Goal: Browse casually: Explore the website without a specific task or goal

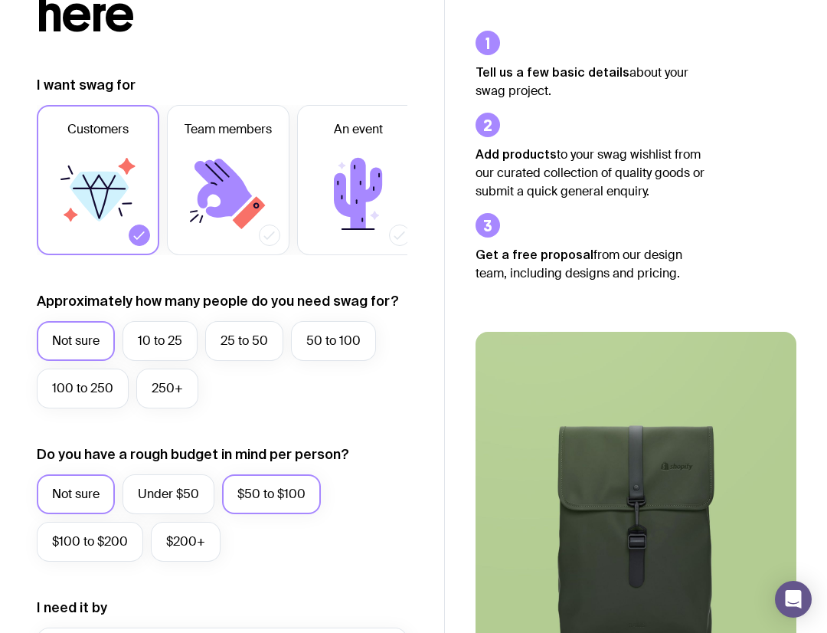
click at [77, 509] on label "Not sure" at bounding box center [76, 494] width 78 height 40
click at [0, 0] on input "Not sure" at bounding box center [0, 0] width 0 height 0
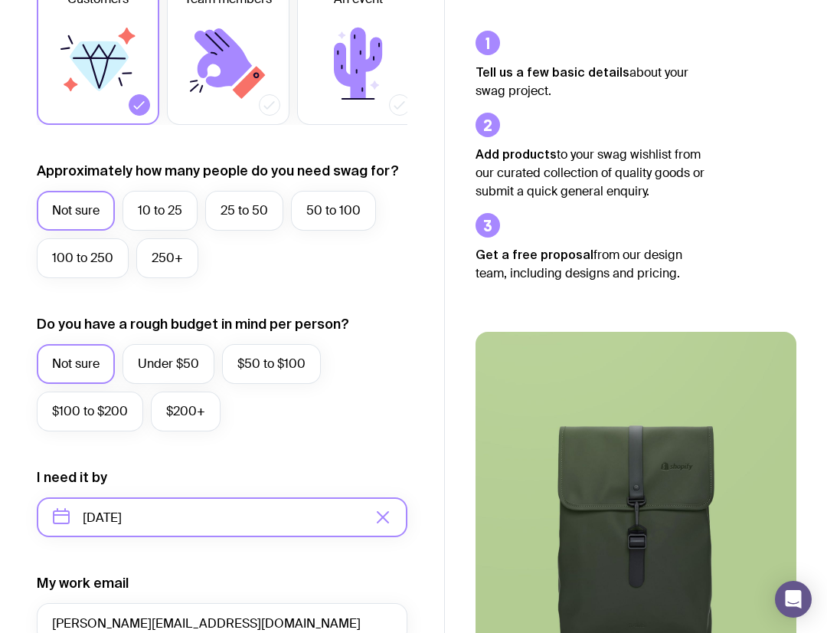
scroll to position [346, 0]
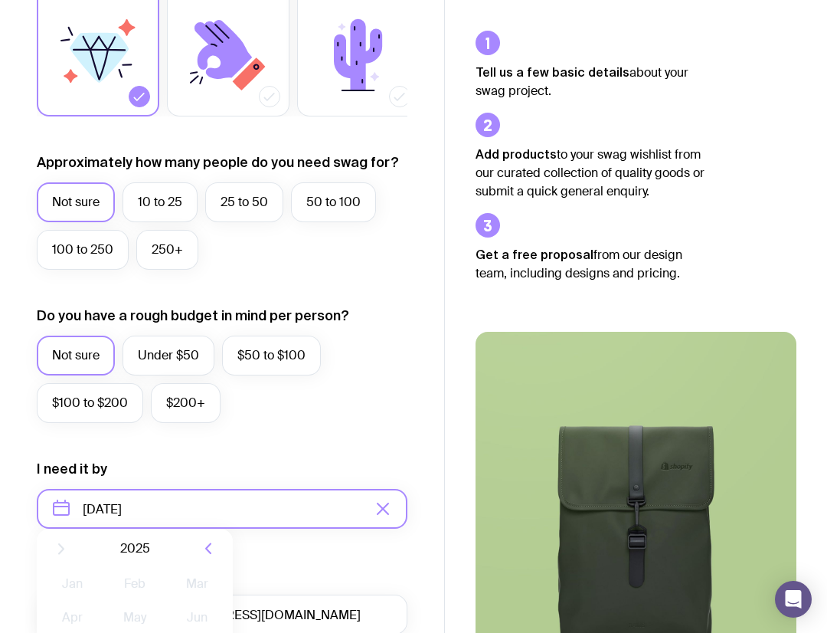
click at [106, 509] on input "[DATE]" at bounding box center [222, 509] width 371 height 40
click at [136, 376] on div "Not sure Under $50 $50 to $100 $100 to $200 $200+" at bounding box center [222, 382] width 371 height 95
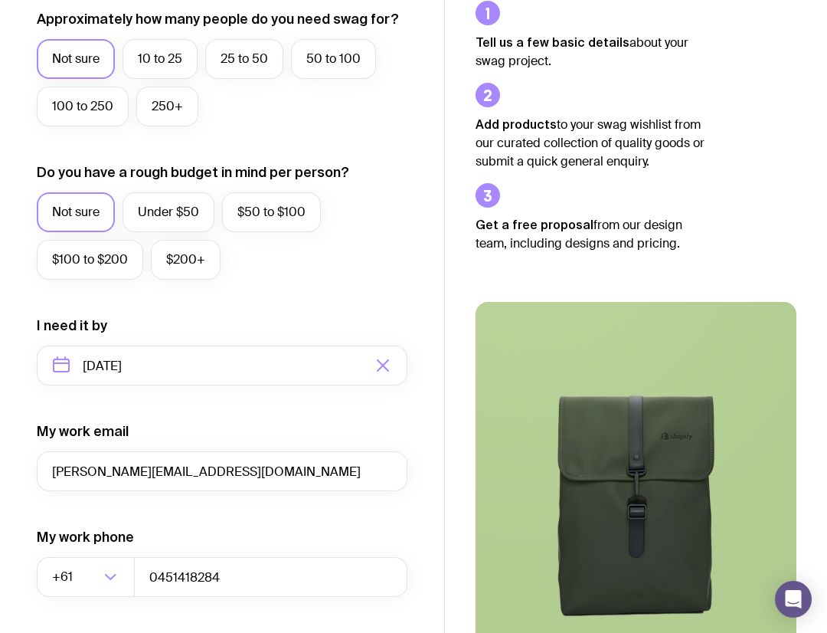
scroll to position [718, 0]
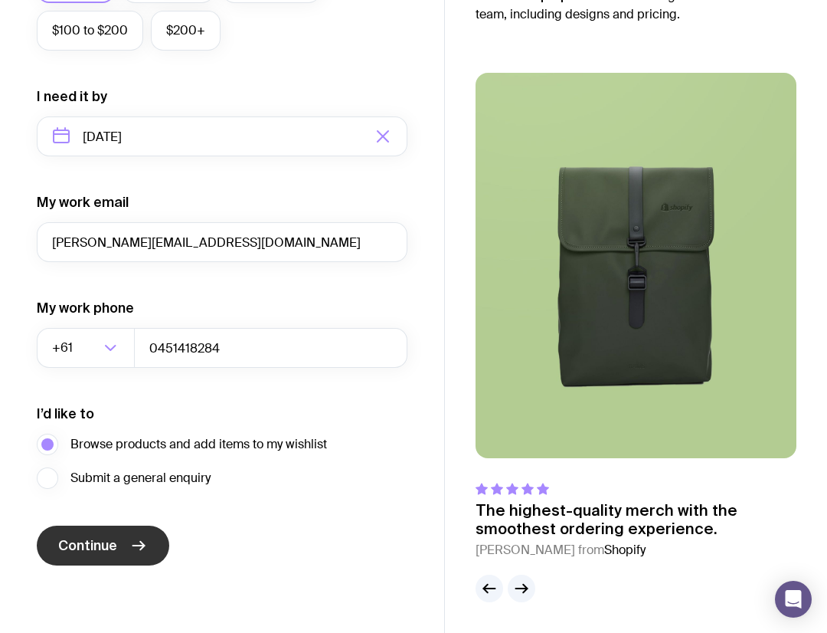
click at [120, 551] on button "Continue" at bounding box center [103, 545] width 133 height 40
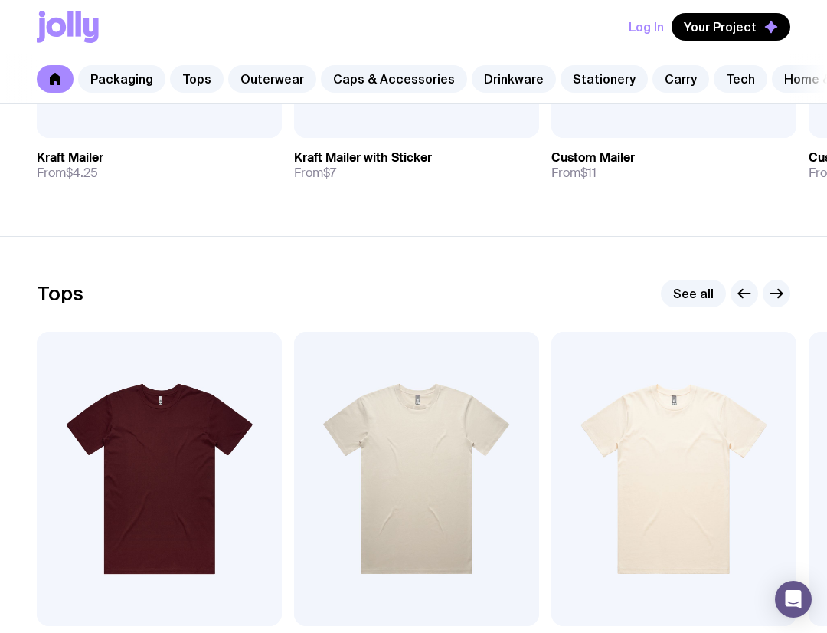
scroll to position [414, 0]
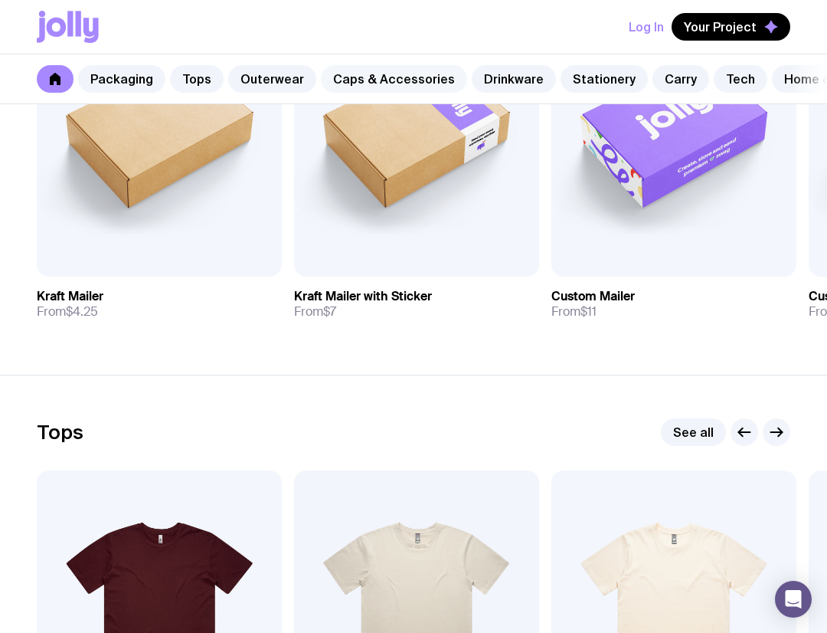
click at [371, 68] on link "Caps & Accessories" at bounding box center [394, 79] width 146 height 28
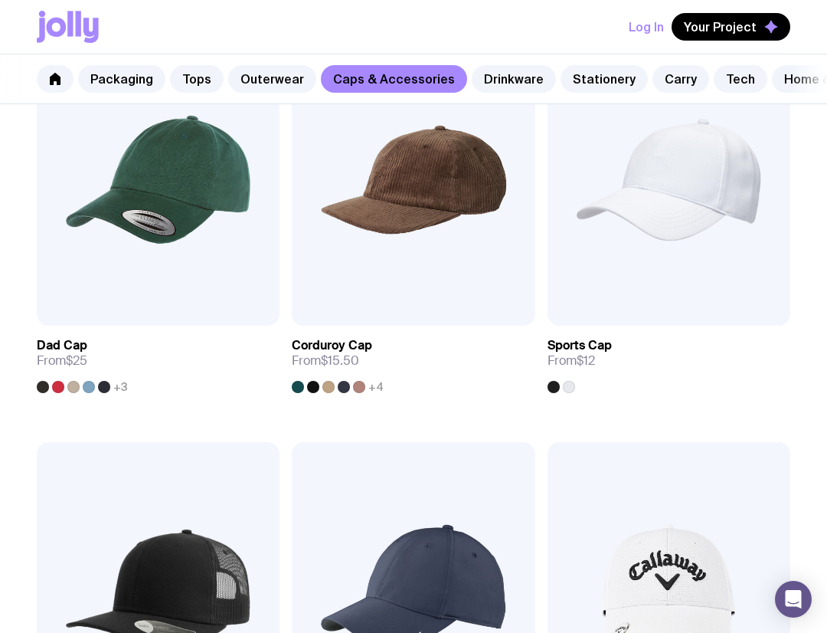
scroll to position [256, 0]
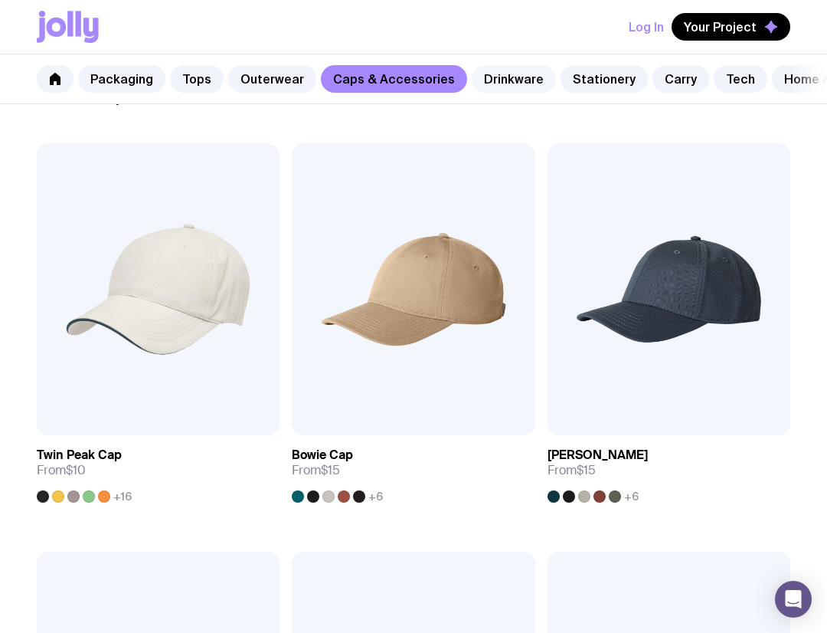
click at [498, 84] on link "Drinkware" at bounding box center [514, 79] width 84 height 28
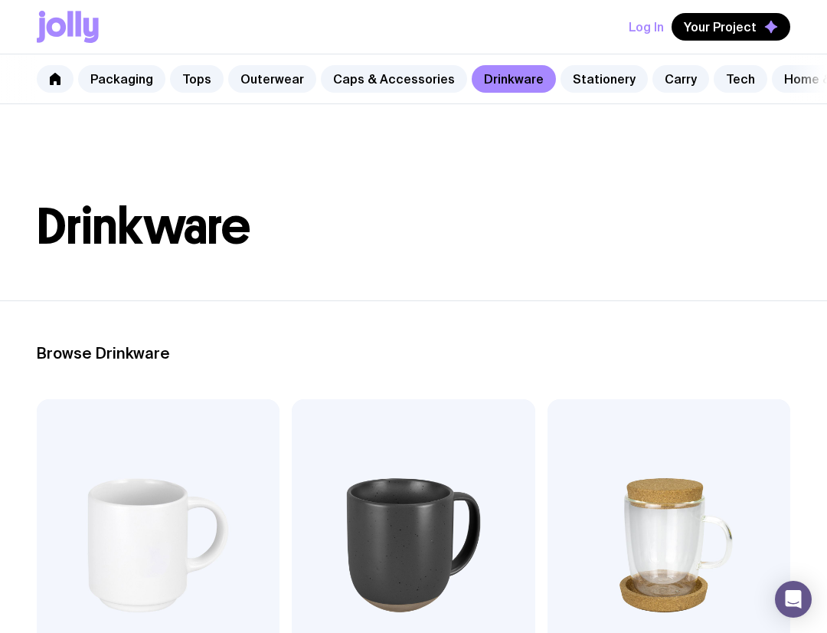
click at [590, 64] on div "Packaging Tops Outerwear Caps & Accessories Drinkware Stationery Carry Tech Hom…" at bounding box center [413, 79] width 827 height 50
click at [585, 90] on link "Stationery" at bounding box center [604, 79] width 87 height 28
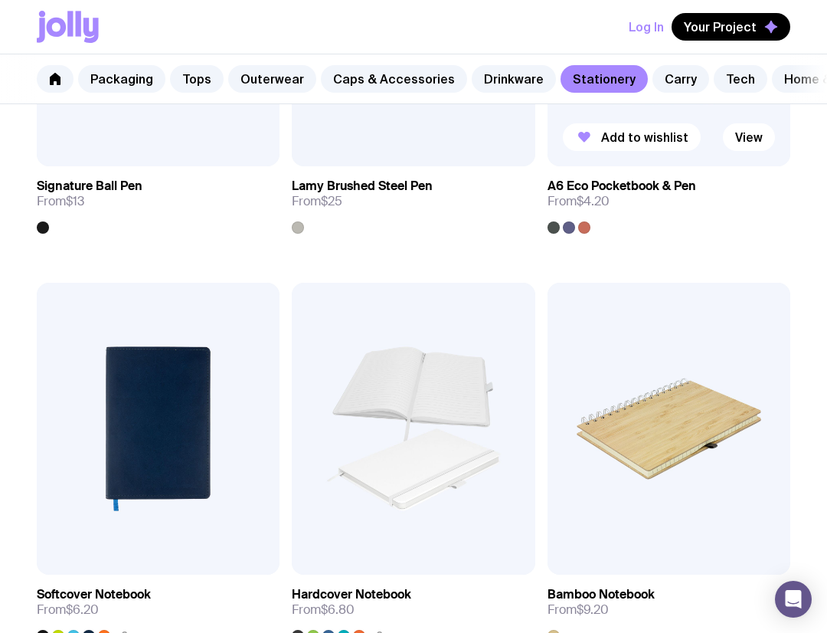
scroll to position [1048, 0]
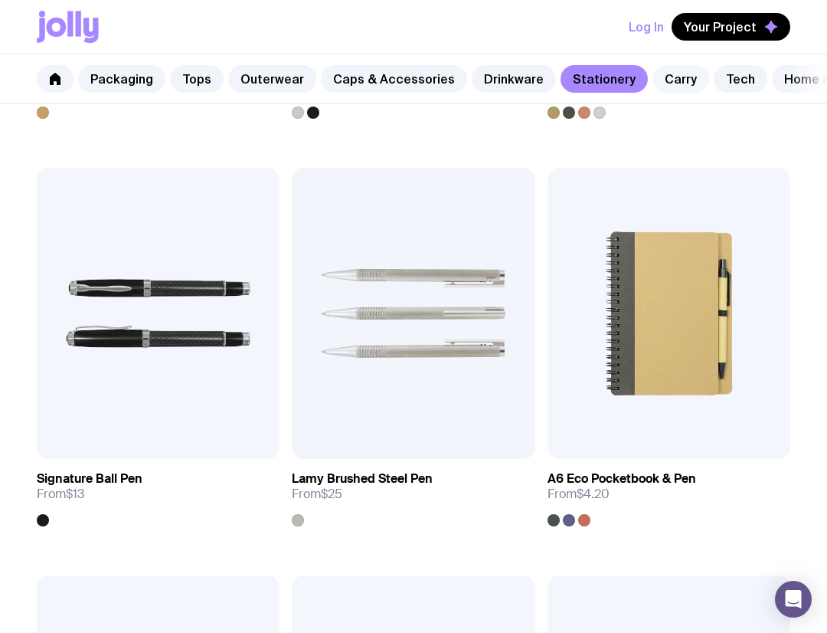
click at [654, 68] on link "Carry" at bounding box center [681, 79] width 57 height 28
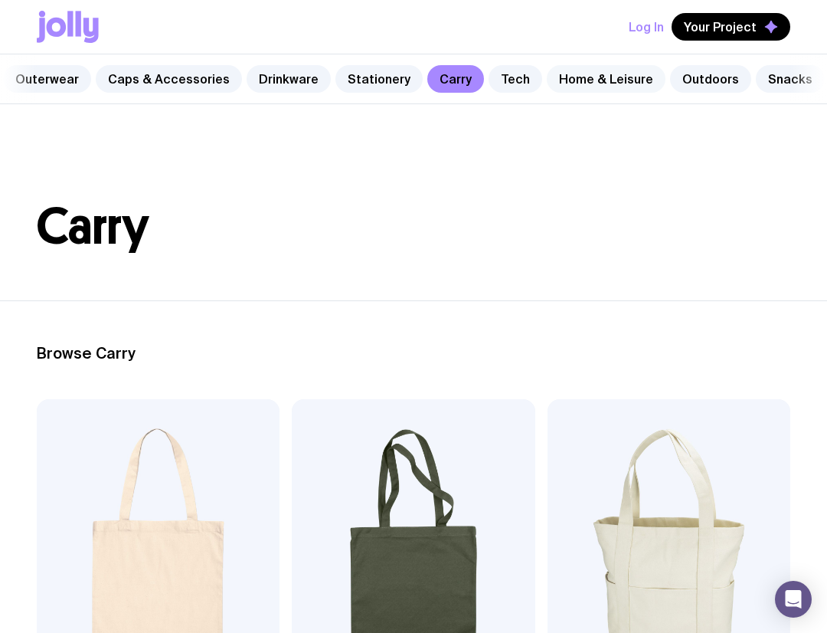
scroll to position [0, 227]
click at [576, 90] on link "Home & Leisure" at bounding box center [604, 79] width 119 height 28
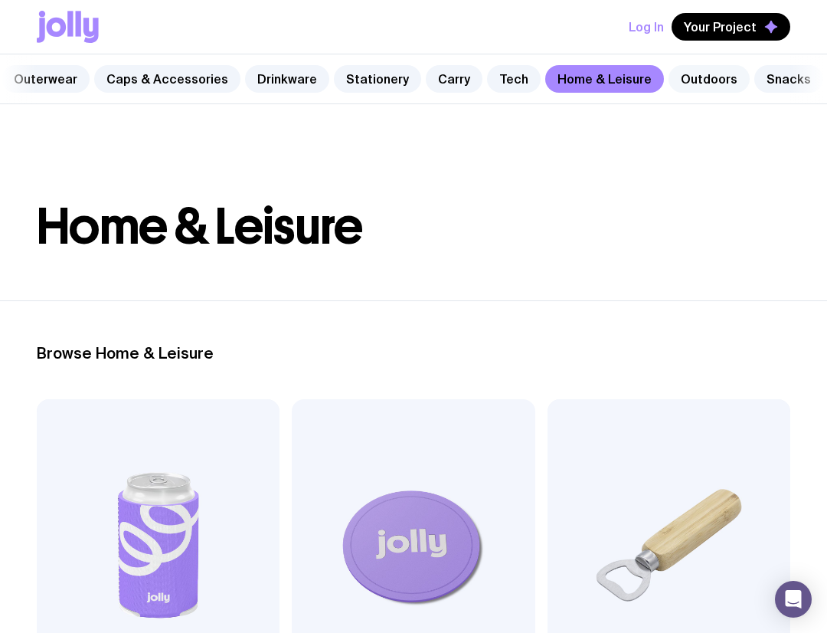
click at [683, 87] on link "Outdoors" at bounding box center [709, 79] width 81 height 28
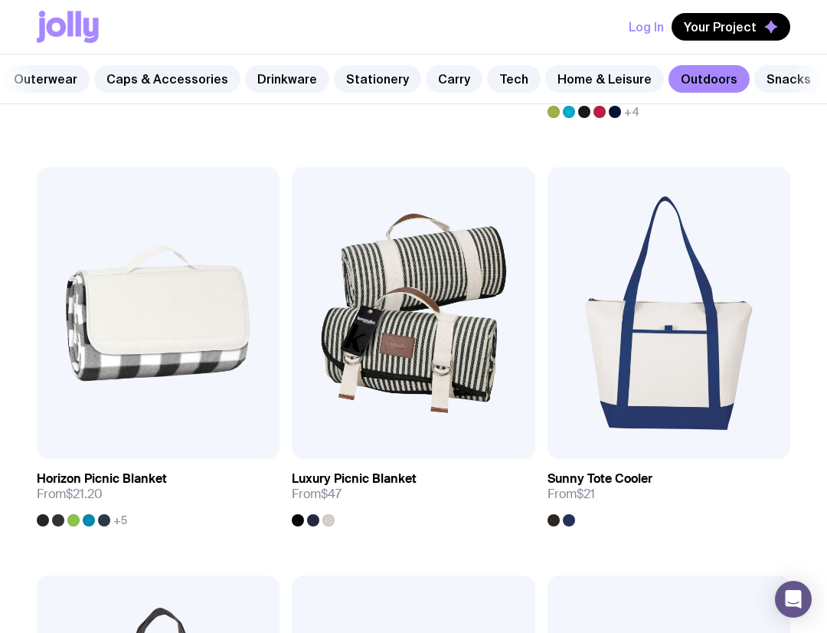
scroll to position [1349, 0]
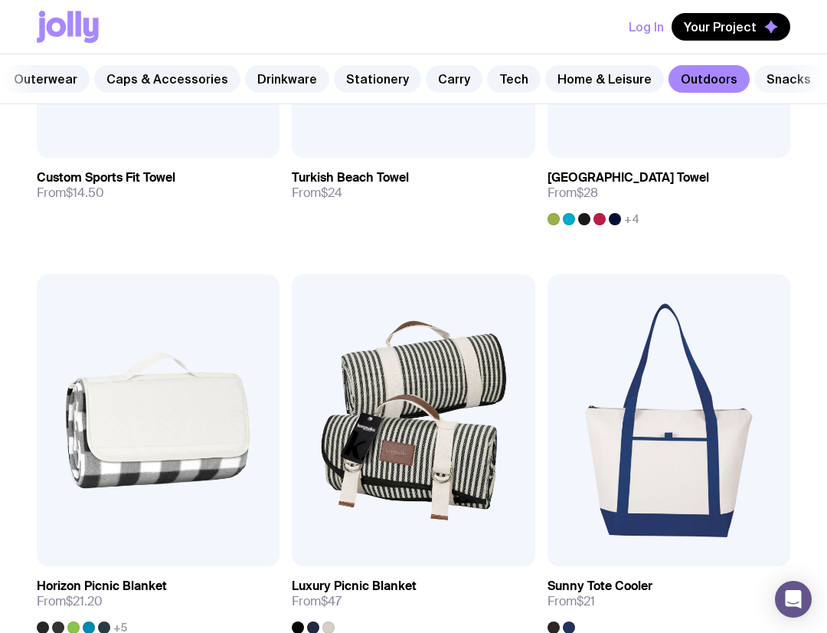
click at [760, 83] on link "Snacks" at bounding box center [788, 79] width 69 height 28
